Goal: Find specific page/section: Find specific page/section

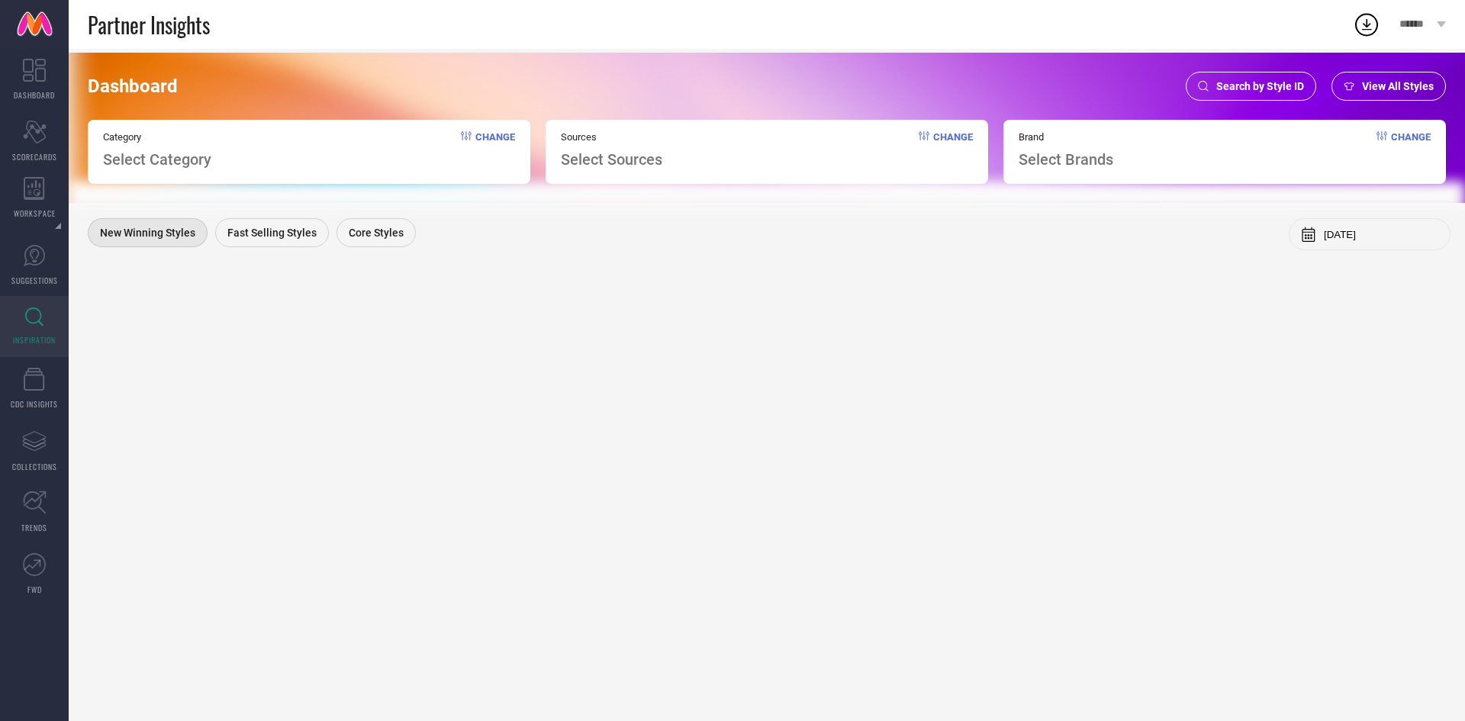
click at [1237, 85] on span "Search by Style ID" at bounding box center [1260, 86] width 88 height 12
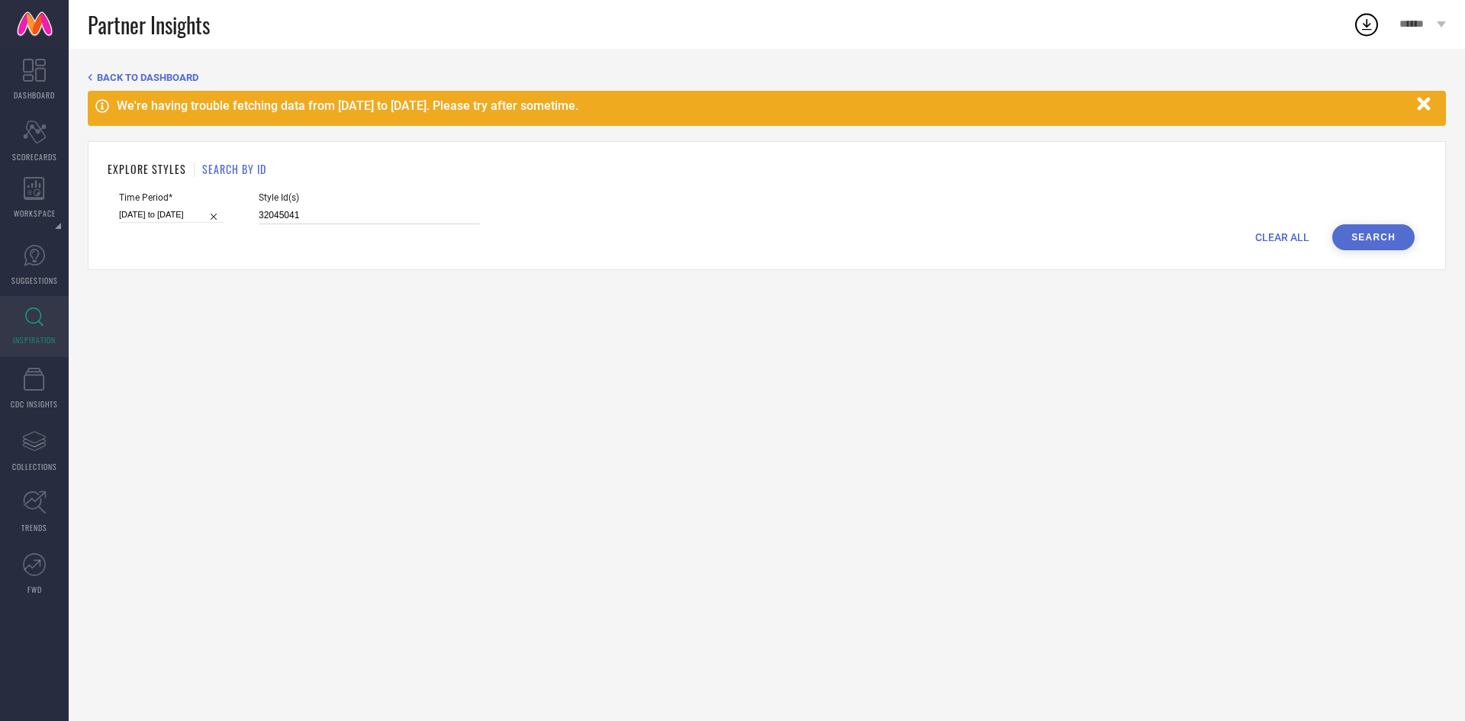
click at [317, 211] on input "32045041" at bounding box center [369, 216] width 221 height 18
paste input "1864283 31864289 31864292 31864264 31864267 31864279 31864273 31864291 31864284…"
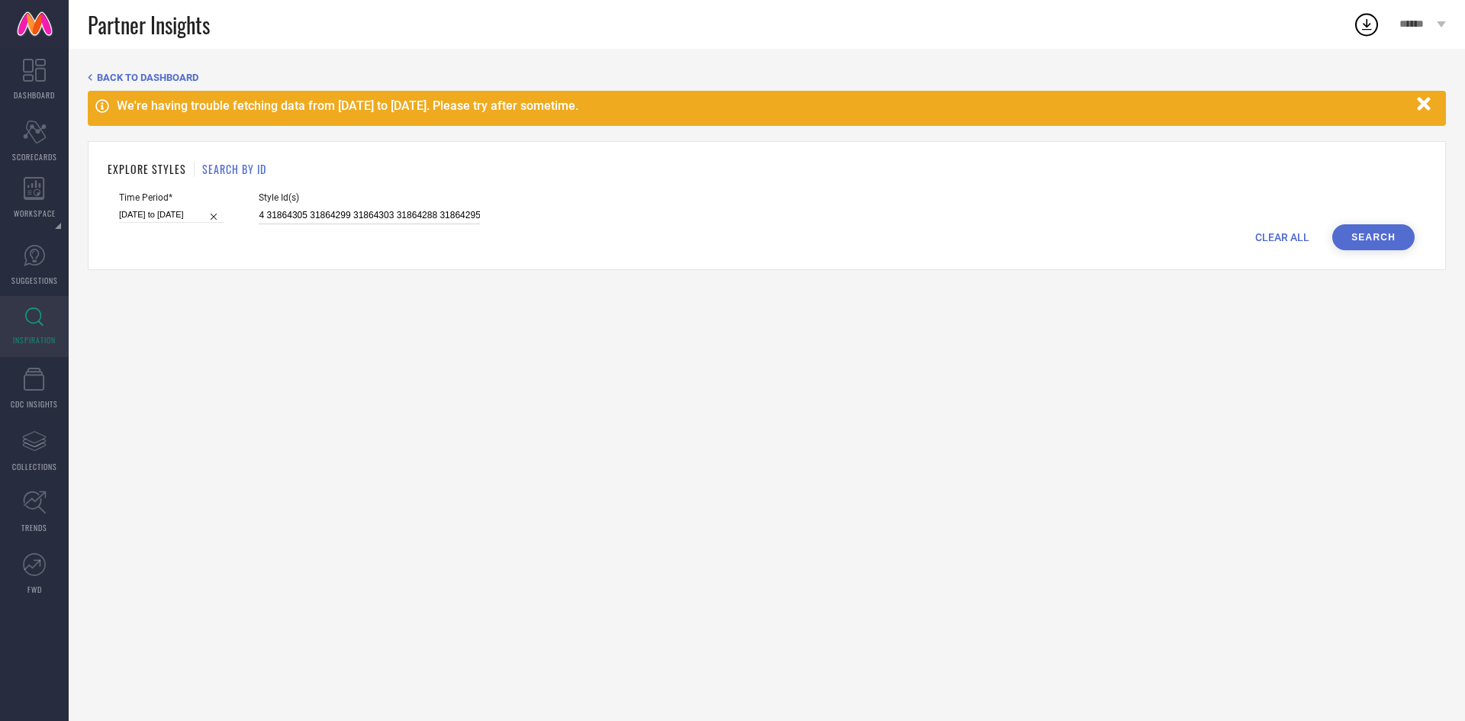
type input "31864283 31864289 31864292 31864264 31864267 31864279 31864273 31864291 3186428…"
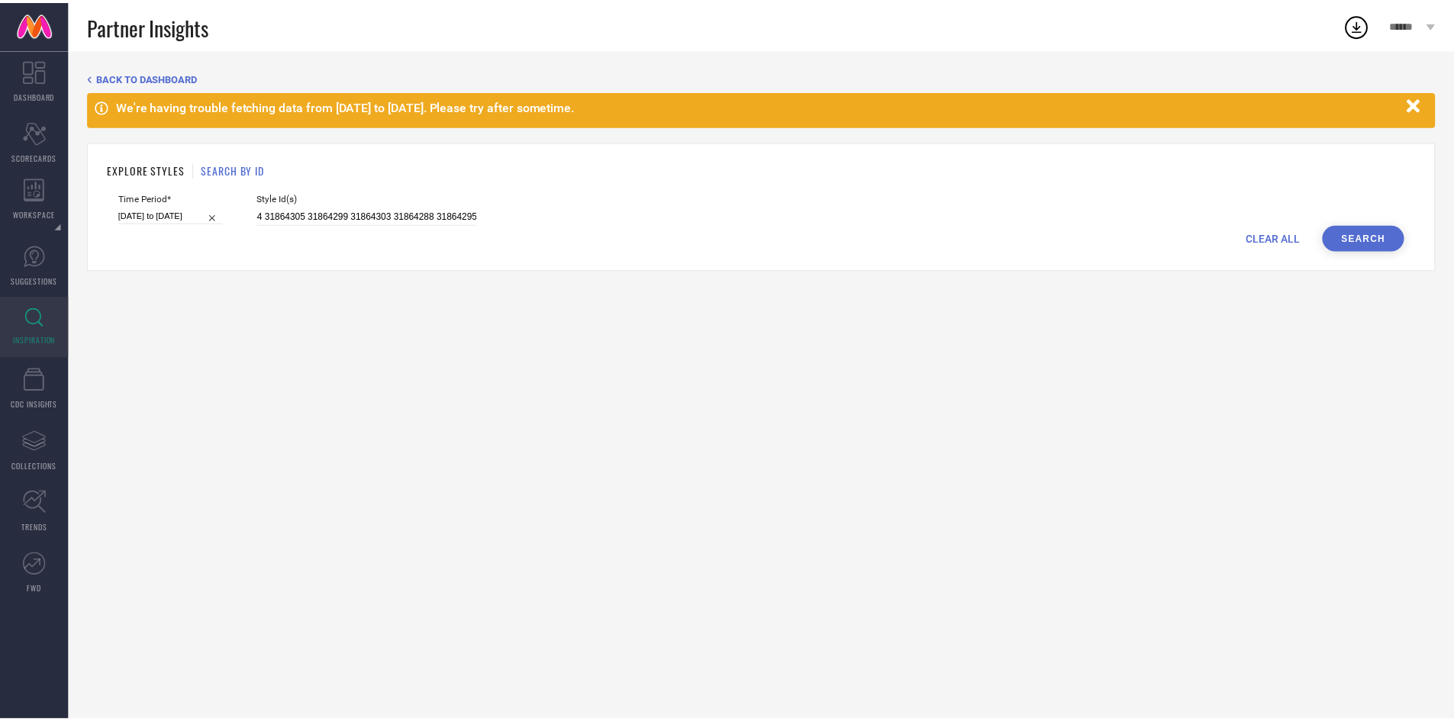
scroll to position [0, 0]
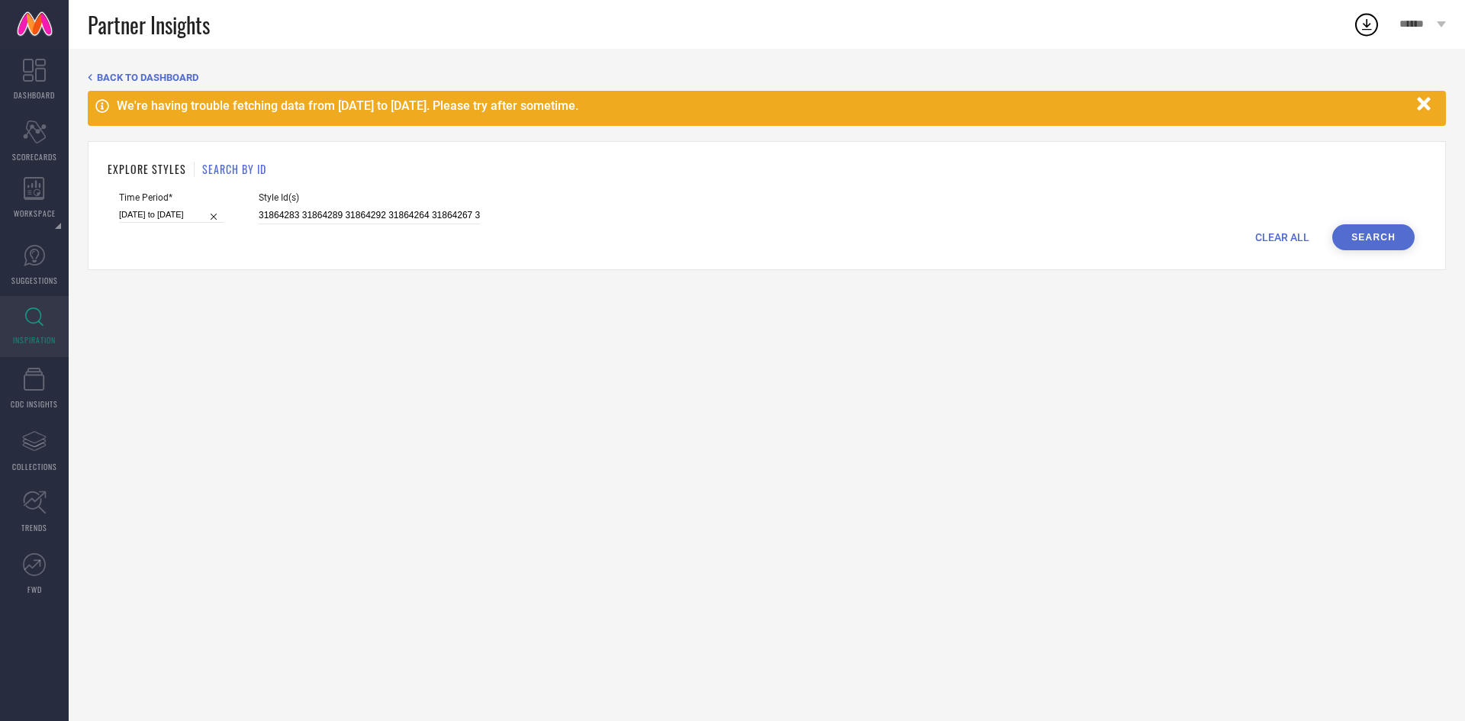
click at [1370, 246] on button "Search" at bounding box center [1373, 237] width 82 height 26
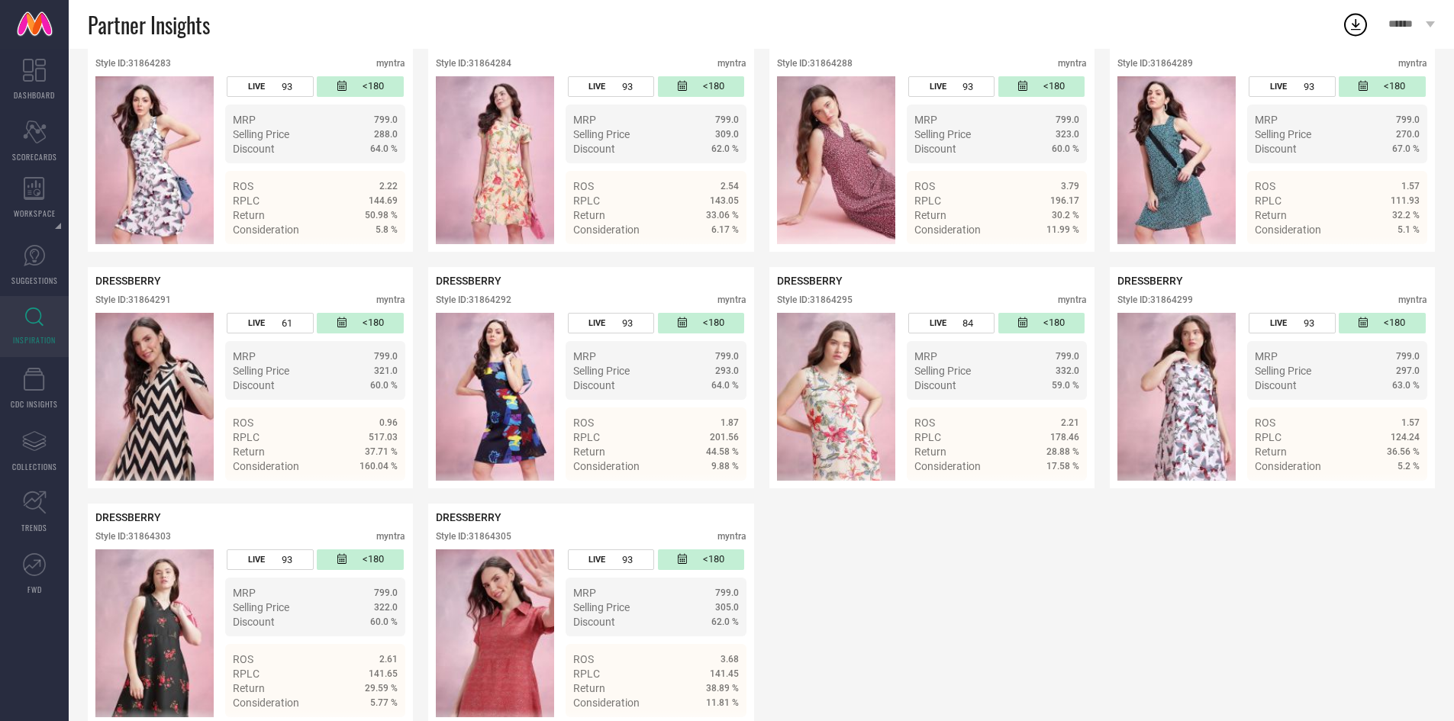
scroll to position [639, 0]
